Goal: Information Seeking & Learning: Check status

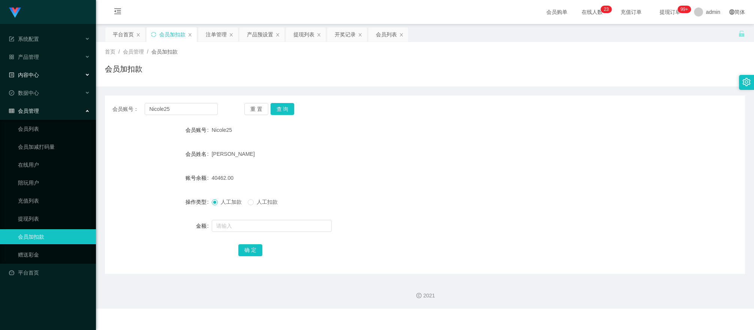
click at [58, 71] on div "内容中心" at bounding box center [48, 74] width 96 height 15
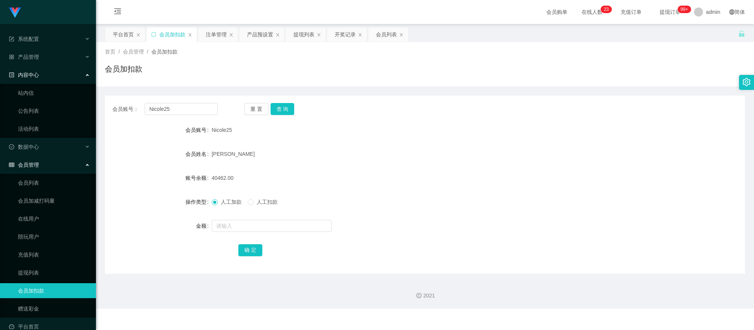
click at [26, 46] on ul "系统配置 产品管理 内容中心 站内信 公告列表 活动列表 数据中心 会员管理 会员列表 会员加减打码量 在线用户 陪玩用户 充值列表 提现列表 会员加扣款 赠…" at bounding box center [48, 183] width 96 height 318
click at [27, 51] on div "产品管理" at bounding box center [48, 56] width 96 height 15
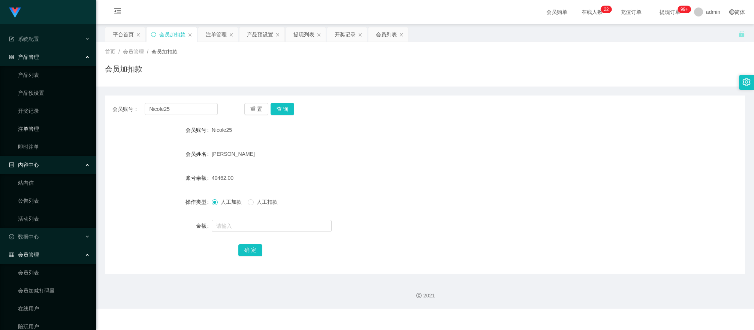
click at [49, 127] on link "注单管理" at bounding box center [54, 128] width 72 height 15
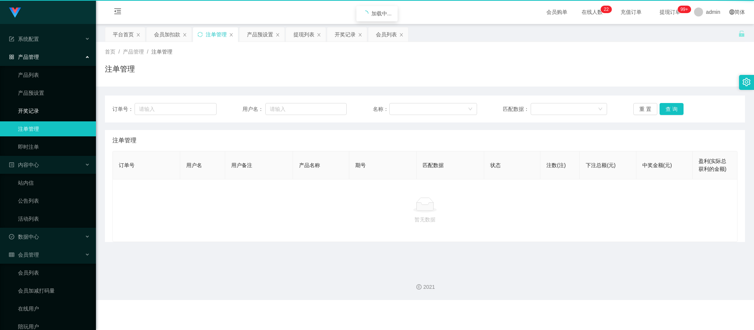
click at [44, 110] on link "开奖记录" at bounding box center [54, 110] width 72 height 15
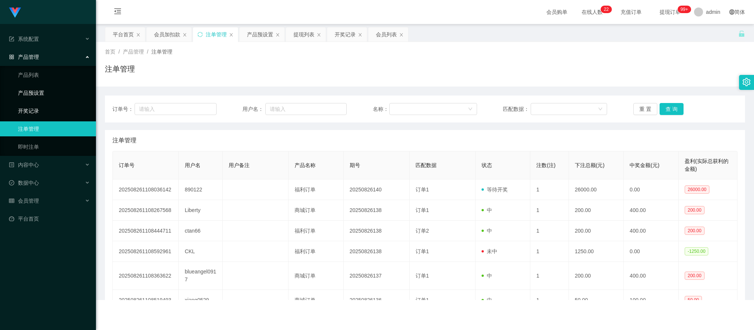
drag, startPoint x: 51, startPoint y: 97, endPoint x: 52, endPoint y: 93, distance: 4.0
click at [51, 97] on link "产品预设置" at bounding box center [54, 92] width 72 height 15
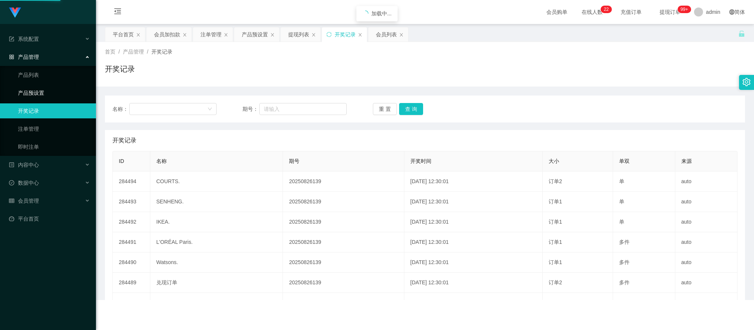
click at [53, 91] on link "产品预设置" at bounding box center [54, 92] width 72 height 15
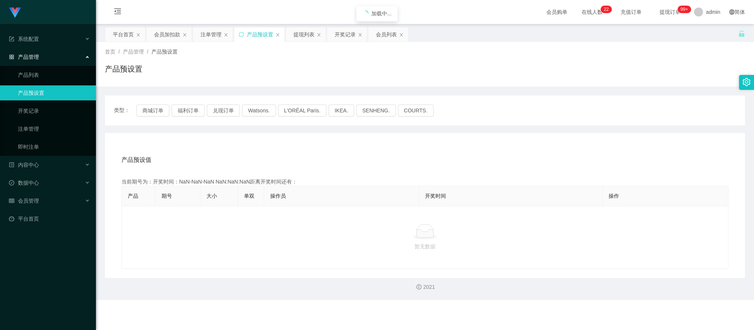
click at [53, 91] on link "产品预设置" at bounding box center [54, 92] width 72 height 15
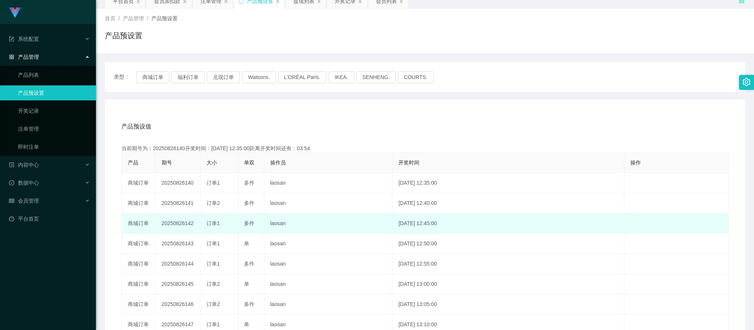
scroll to position [50, 0]
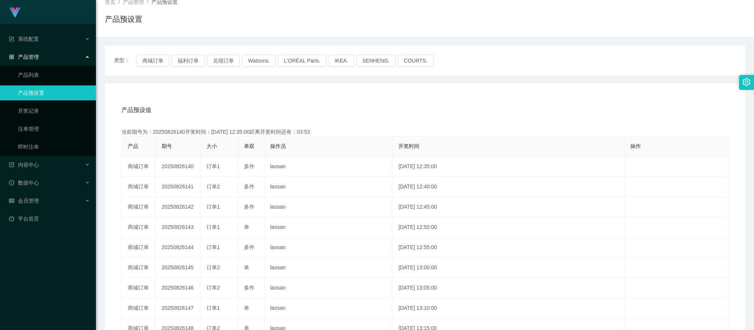
click at [220, 68] on div "类型： 商城订单 福利订单 兑现订单 Watsons. L'ORÉAL Paris. IKEA. [GEOGRAPHIC_DATA]. COURTS." at bounding box center [425, 61] width 640 height 30
click at [223, 63] on button "兑现订单" at bounding box center [223, 61] width 33 height 12
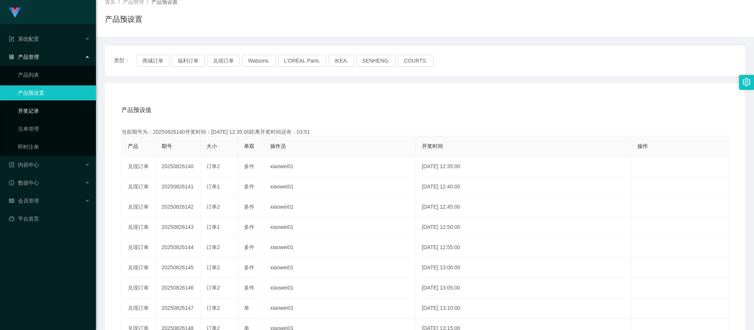
click at [47, 108] on link "开奖记录" at bounding box center [54, 110] width 72 height 15
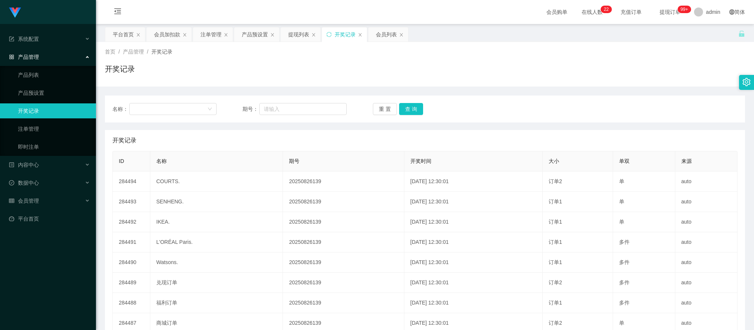
scroll to position [50, 0]
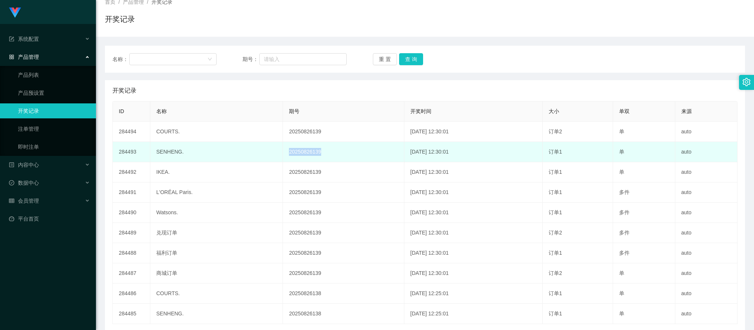
drag, startPoint x: 270, startPoint y: 148, endPoint x: 312, endPoint y: 149, distance: 42.0
click at [312, 149] on td "20250826139" at bounding box center [343, 152] width 121 height 20
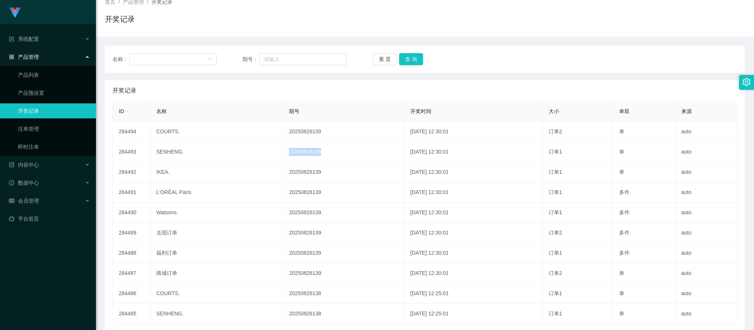
copy td "20250826139"
click at [312, 61] on input "text" at bounding box center [302, 59] width 87 height 12
paste input "20250826139"
type input "20250826134"
click at [411, 59] on button "查 询" at bounding box center [411, 59] width 24 height 12
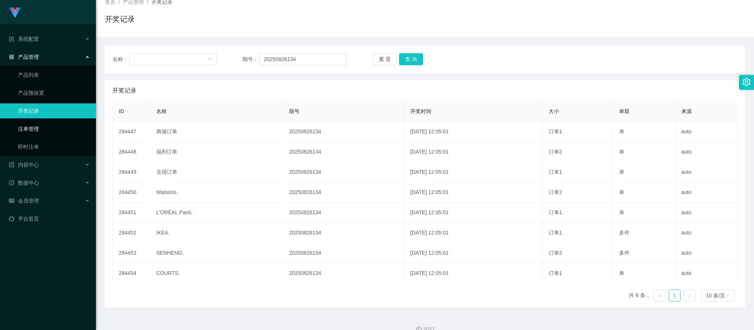
click at [52, 124] on link "注单管理" at bounding box center [54, 128] width 72 height 15
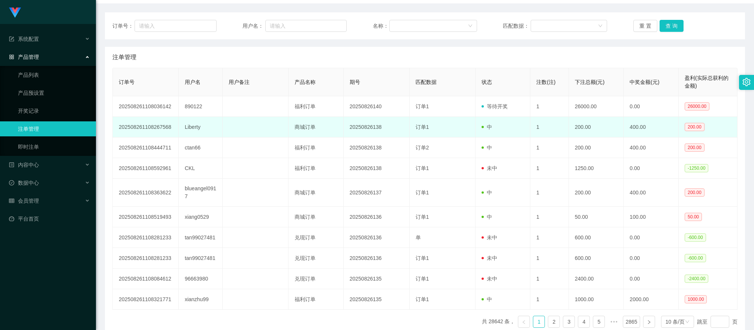
scroll to position [100, 0]
